Goal: Task Accomplishment & Management: Use online tool/utility

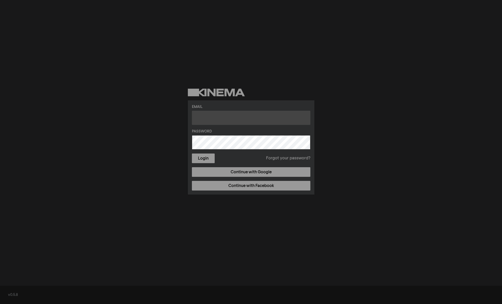
click at [257, 111] on input "text" at bounding box center [251, 118] width 119 height 14
type input "[EMAIL_ADDRESS][DOMAIN_NAME]"
click at [193, 155] on button "Login" at bounding box center [203, 159] width 23 height 10
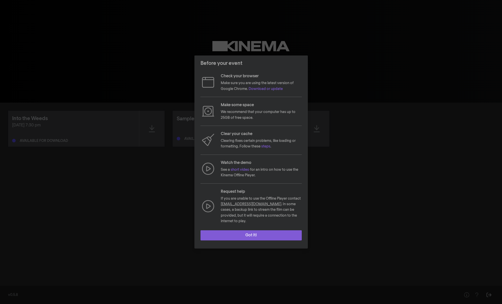
click at [253, 235] on button "Got it!" at bounding box center [251, 235] width 101 height 10
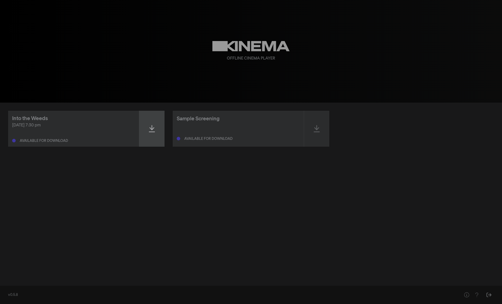
click at [155, 137] on div at bounding box center [151, 129] width 25 height 36
